Goal: Task Accomplishment & Management: Complete application form

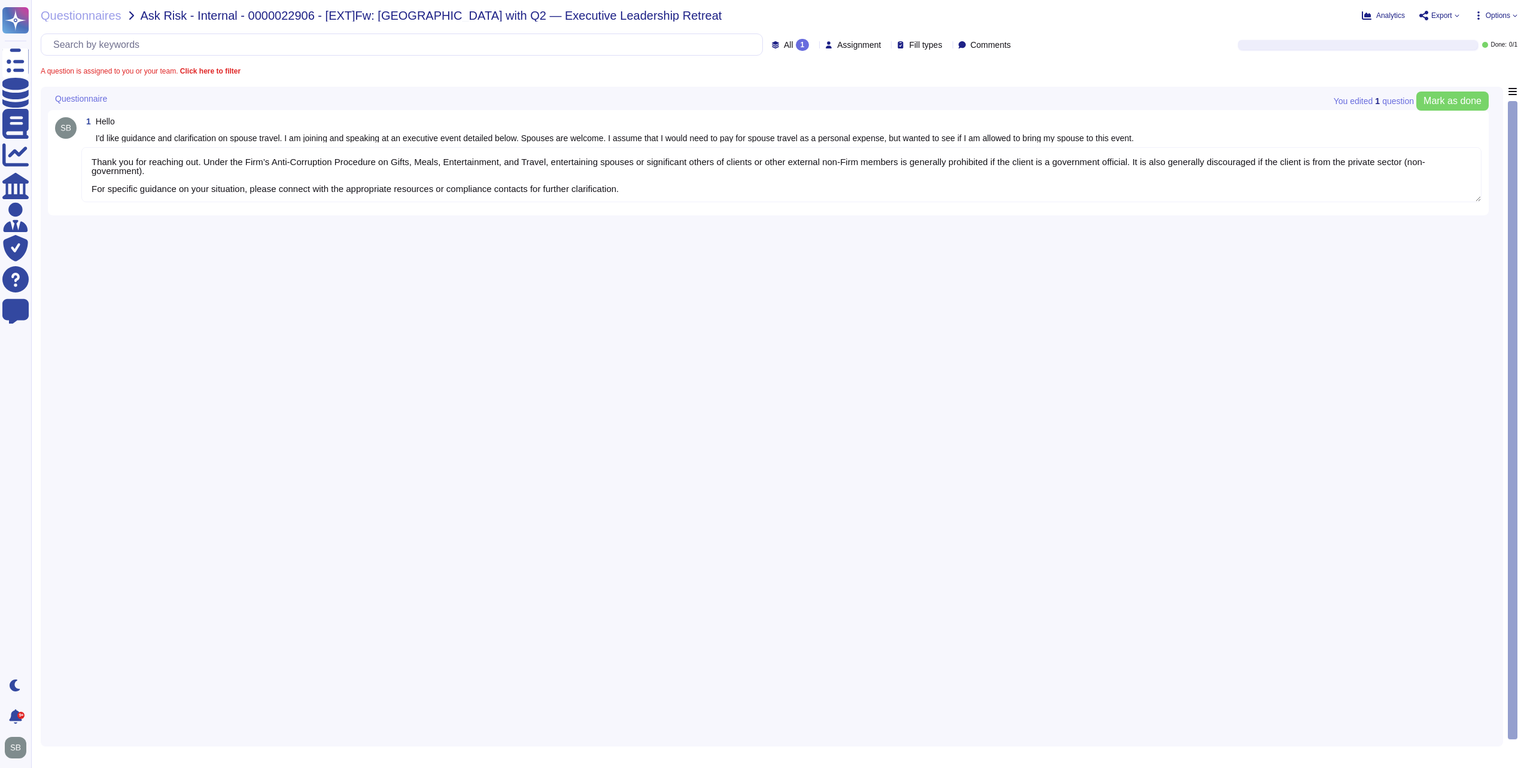
click at [350, 182] on textarea "Thank you for reaching out. Under the Firm’s Anti-Corruption Procedure on Gifts…" at bounding box center [781, 174] width 1401 height 55
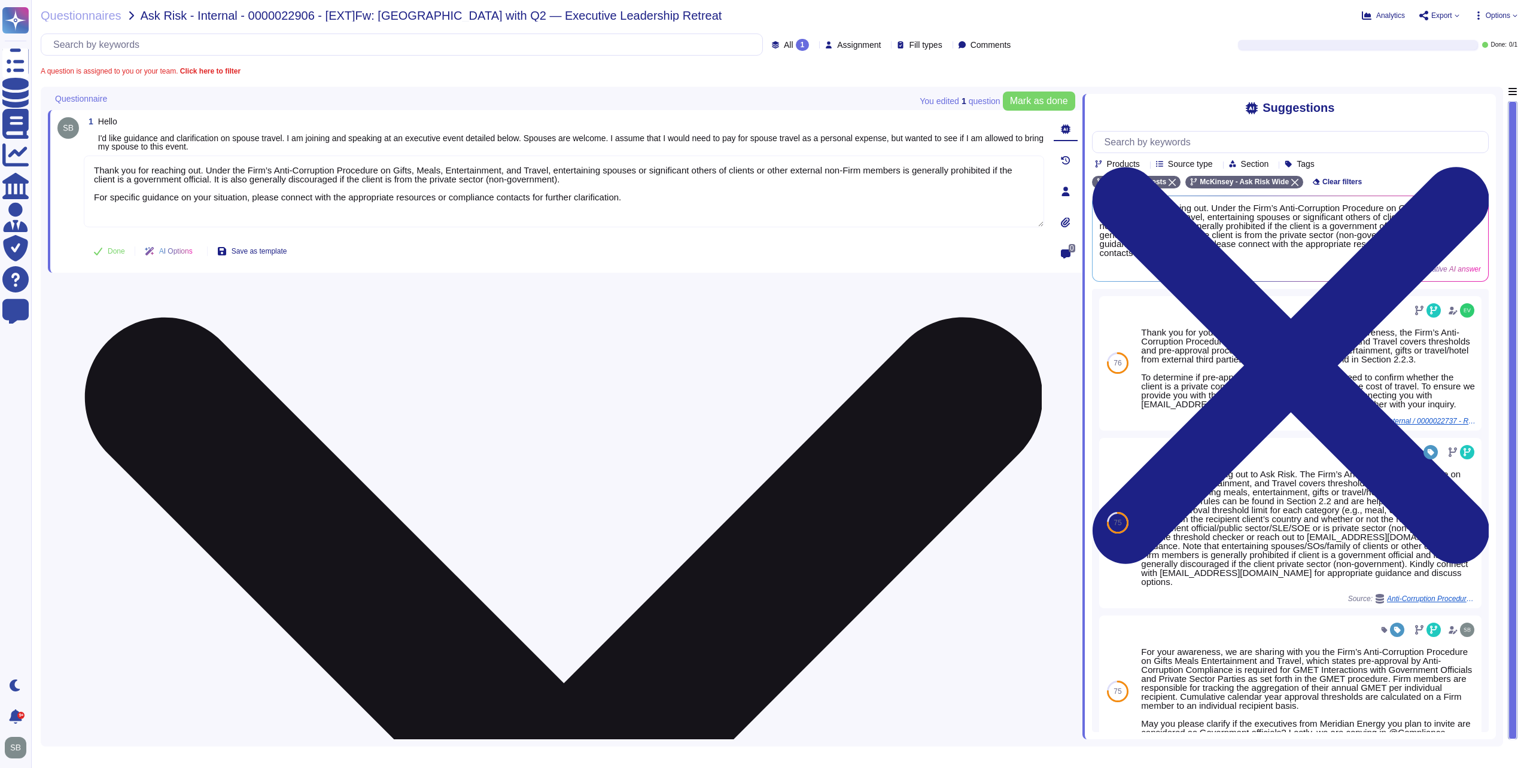
click at [674, 200] on textarea "Thank you for reaching out. Under the Firm’s Anti-Corruption Procedure on Gifts…" at bounding box center [564, 192] width 961 height 72
paste textarea "For Firm members receiving something of value from external donors, Compliance …"
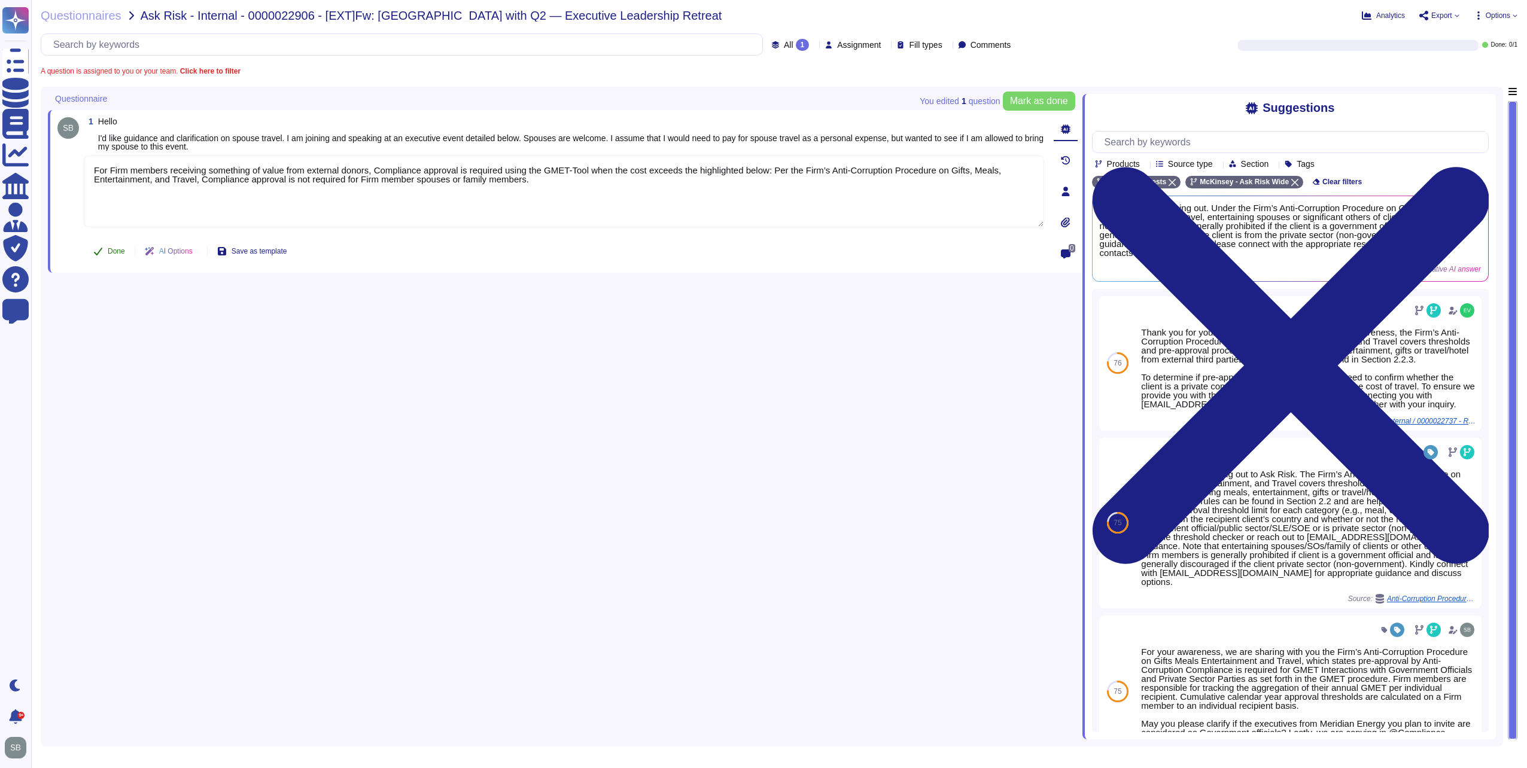
type textarea "For Firm members receiving something of value from external donors, Compliance …"
click at [109, 250] on span "Done" at bounding box center [116, 251] width 17 height 7
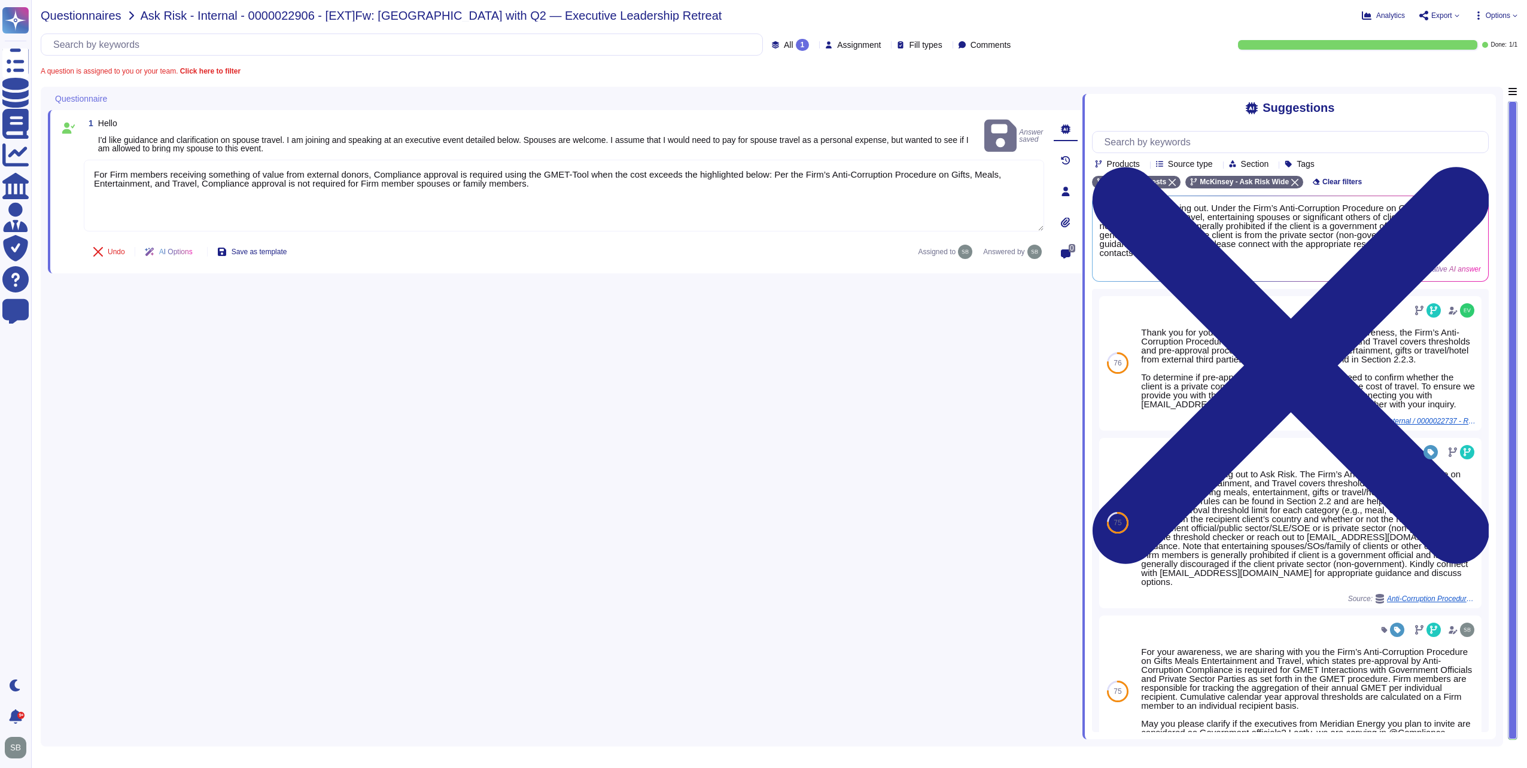
click at [92, 15] on span "Questionnaires" at bounding box center [81, 16] width 81 height 12
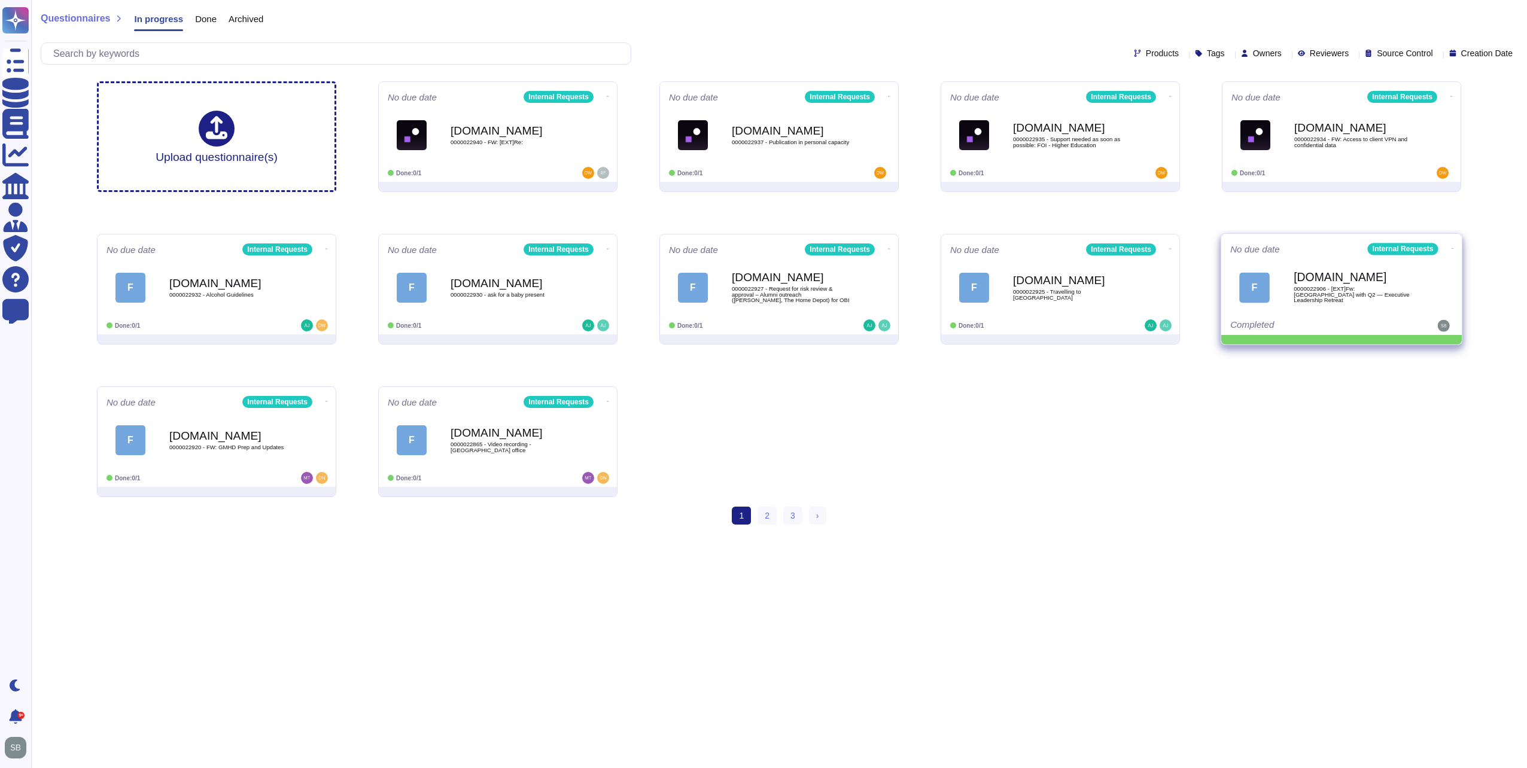
click at [1452, 247] on icon at bounding box center [1453, 248] width 2 height 3
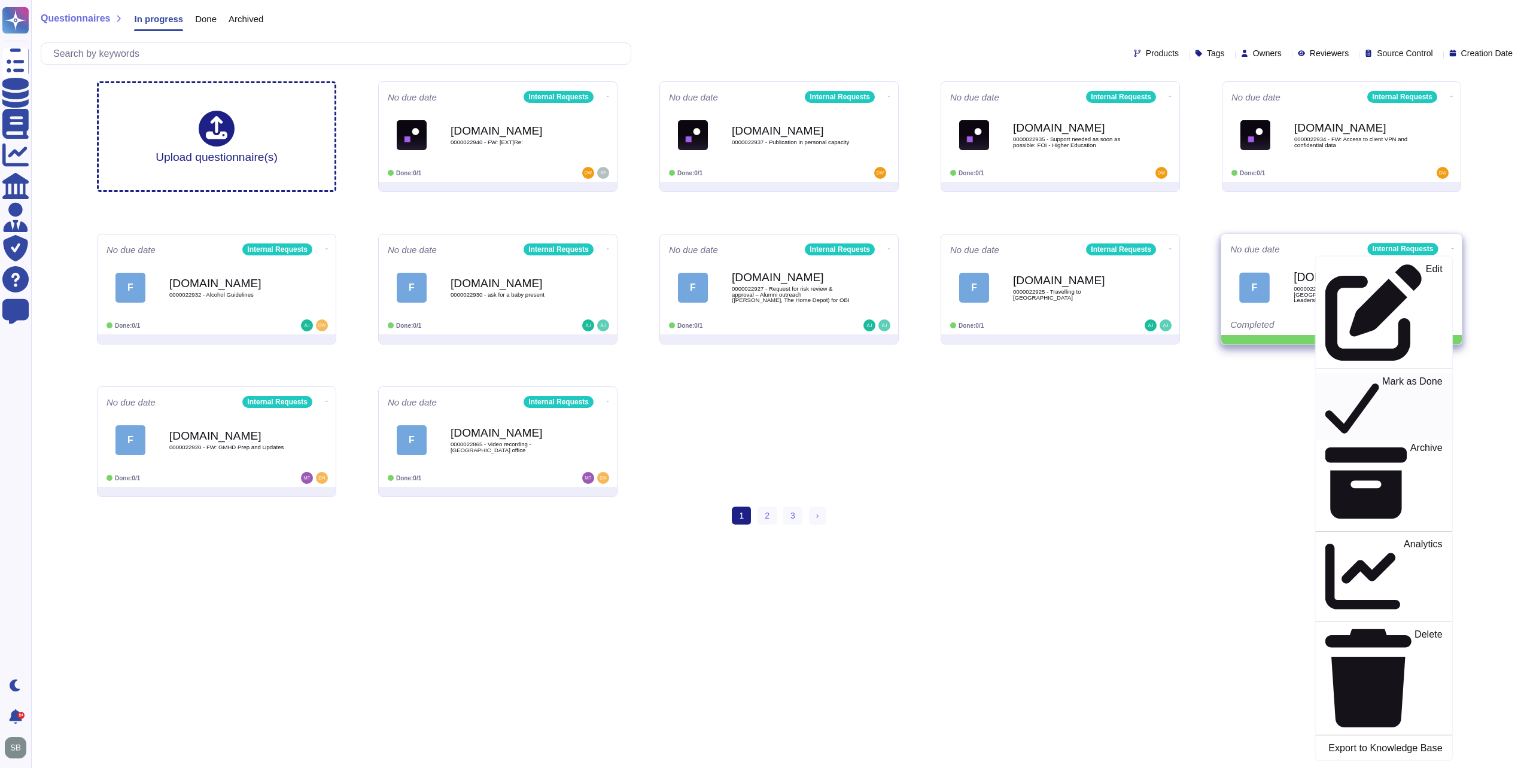
click at [1383, 376] on p "Mark as Done" at bounding box center [1413, 406] width 60 height 61
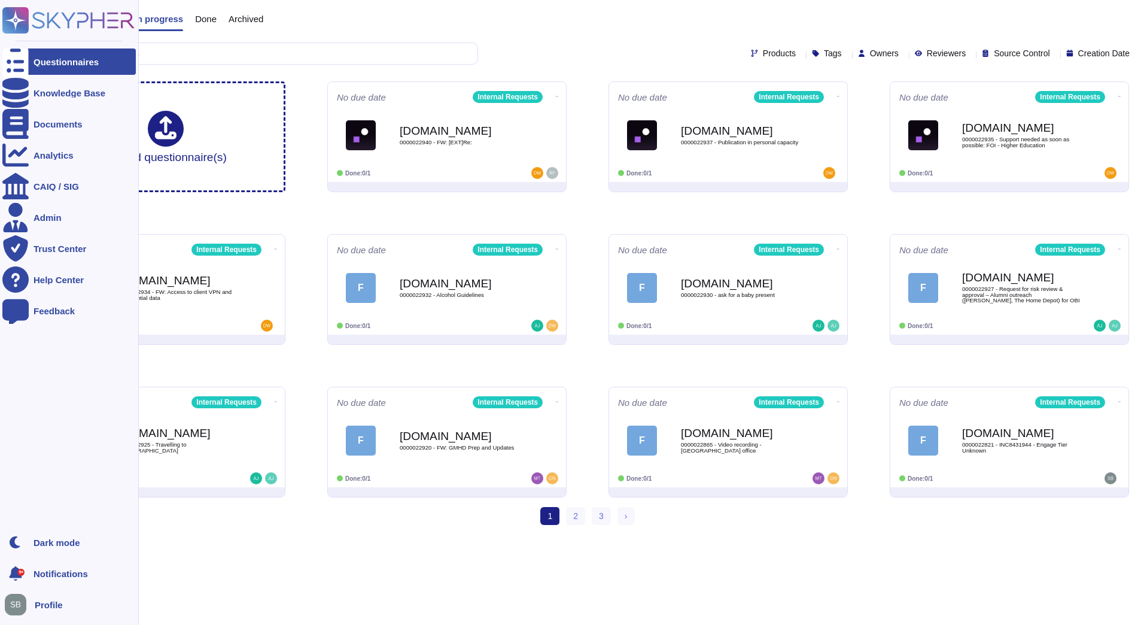
click at [30, 57] on div "Questionnaires" at bounding box center [68, 61] width 133 height 26
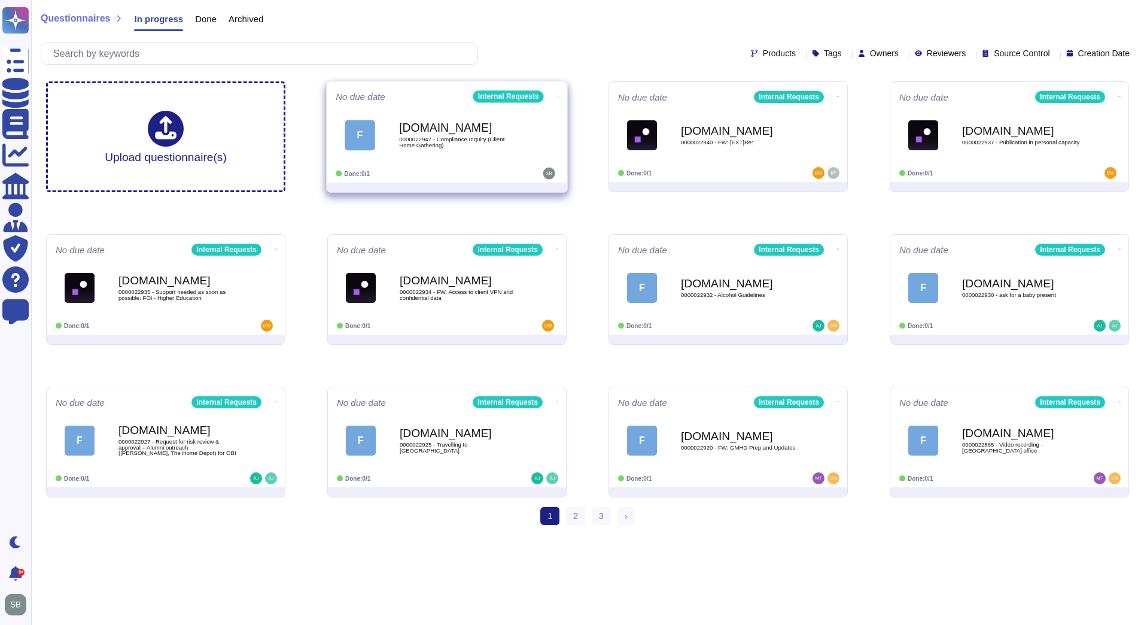
click at [468, 154] on div "Force.com 0000022947 - Compliance Inquiry (Client Home Gathering)" at bounding box center [459, 135] width 121 height 48
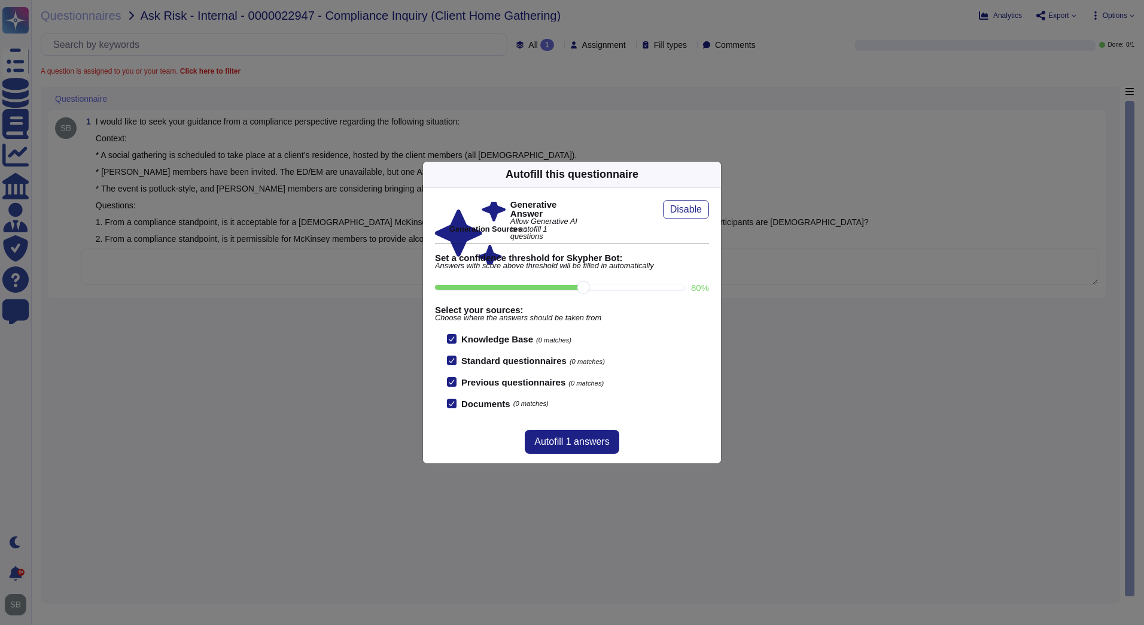
click at [303, 439] on div "Autofill this questionnaire Generative Answer Allow Generative AI to autofill 1…" at bounding box center [572, 312] width 1144 height 625
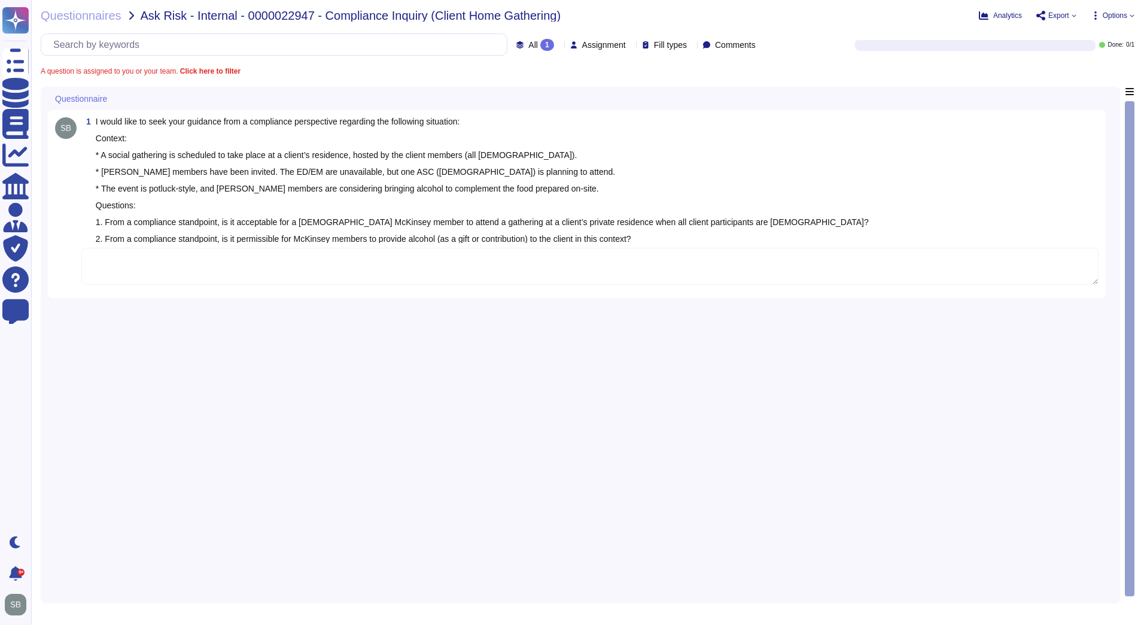
click at [282, 271] on textarea at bounding box center [589, 266] width 1017 height 37
